Goal: Information Seeking & Learning: Learn about a topic

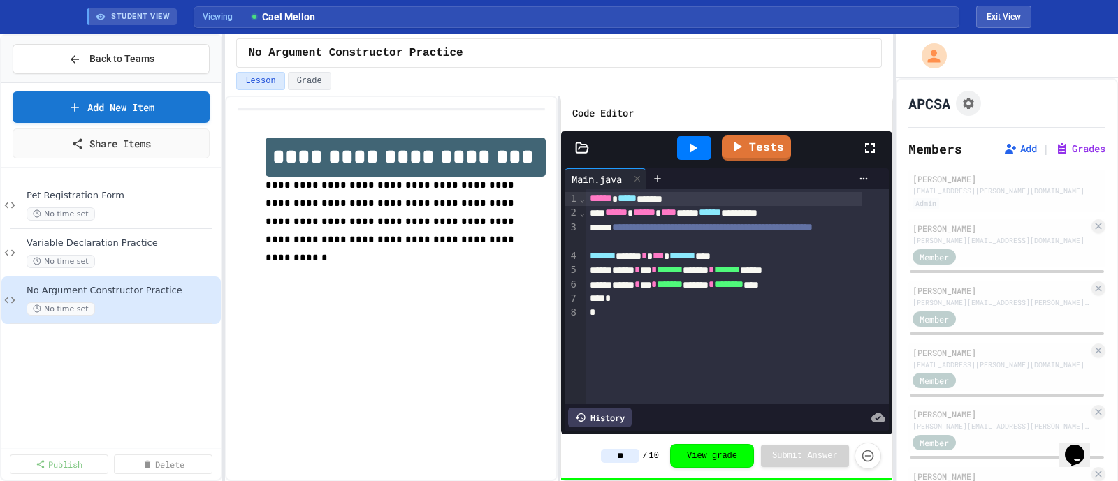
scroll to position [1048, 0]
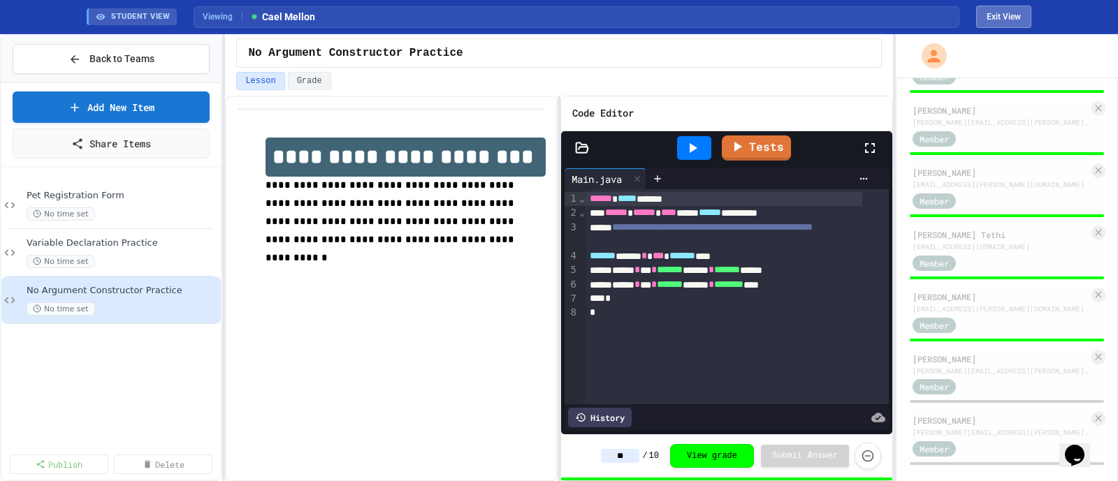
click at [990, 20] on button "Exit View" at bounding box center [1003, 17] width 55 height 22
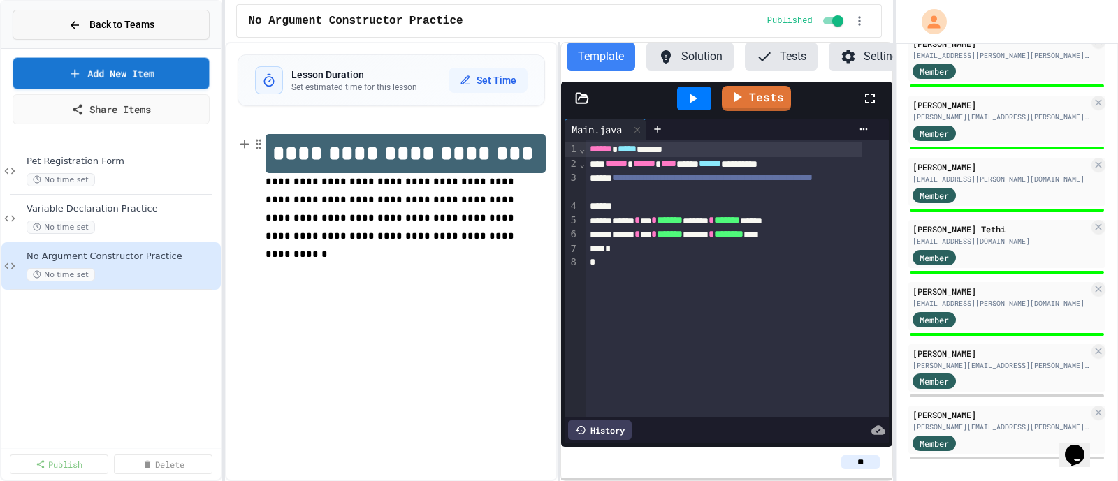
click at [91, 23] on span "Back to Teams" at bounding box center [121, 24] width 65 height 15
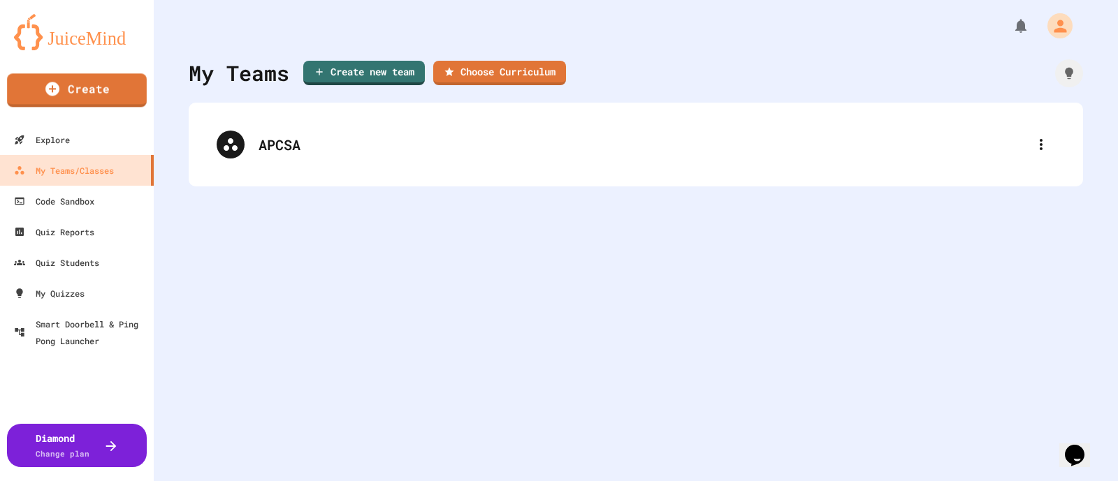
click at [76, 28] on img at bounding box center [77, 32] width 126 height 36
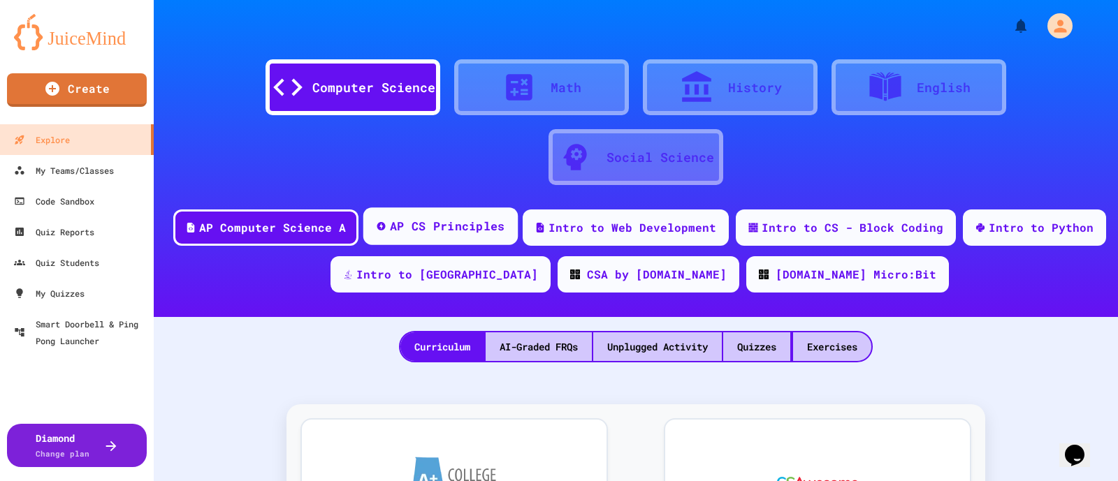
click at [483, 235] on div "AP CS Principles" at bounding box center [440, 227] width 154 height 38
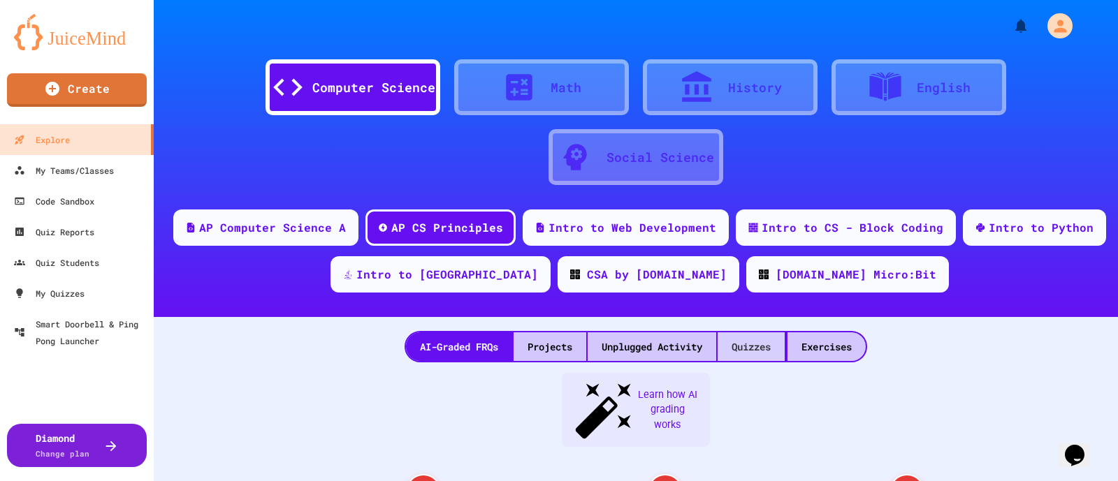
click at [740, 351] on div "Quizzes" at bounding box center [751, 347] width 67 height 29
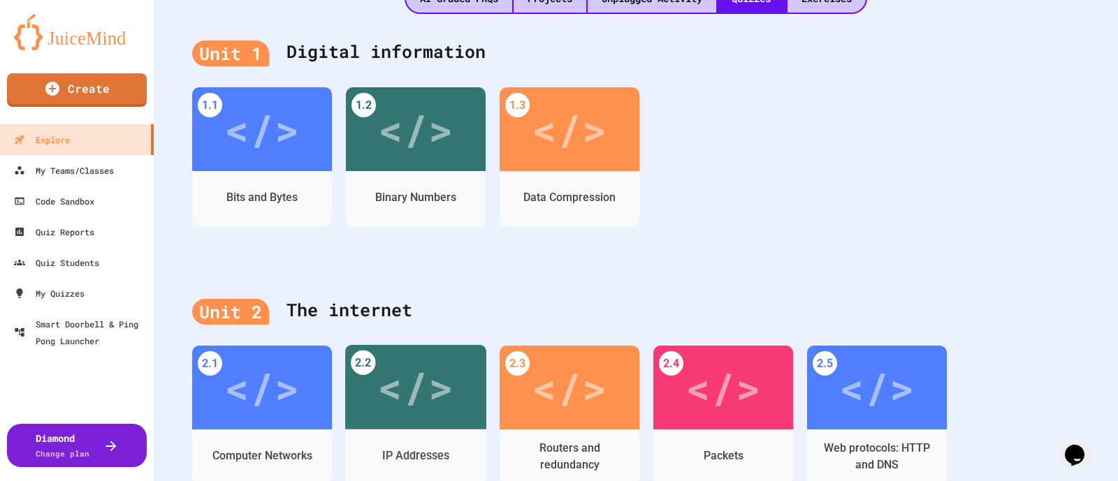
scroll to position [611, 0]
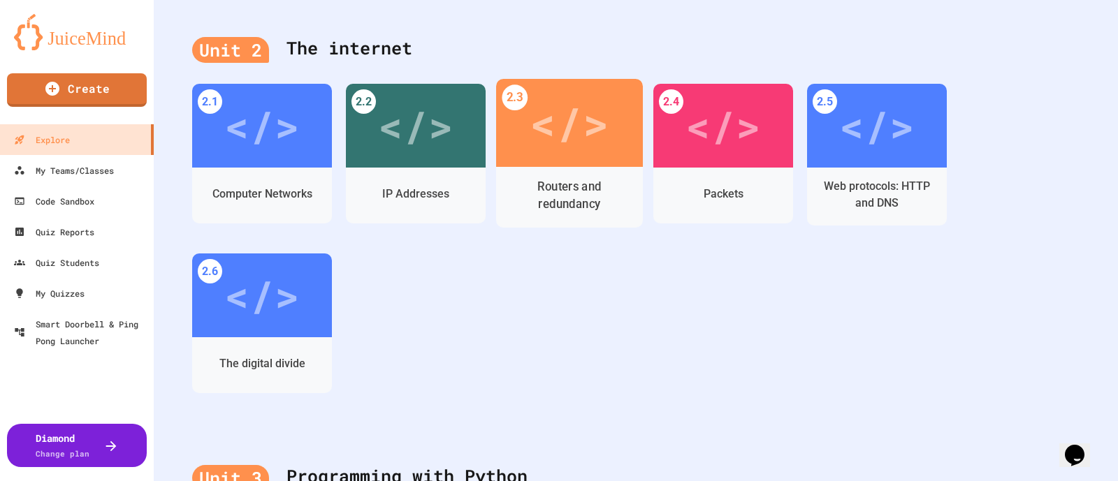
click at [591, 141] on div "</>" at bounding box center [569, 123] width 79 height 66
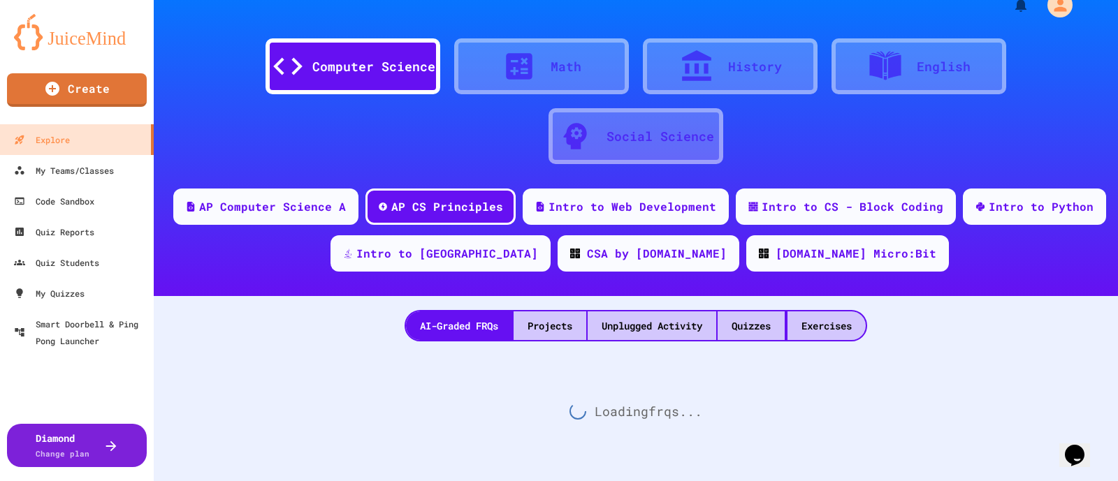
scroll to position [611, 0]
